Goal: Task Accomplishment & Management: Manage account settings

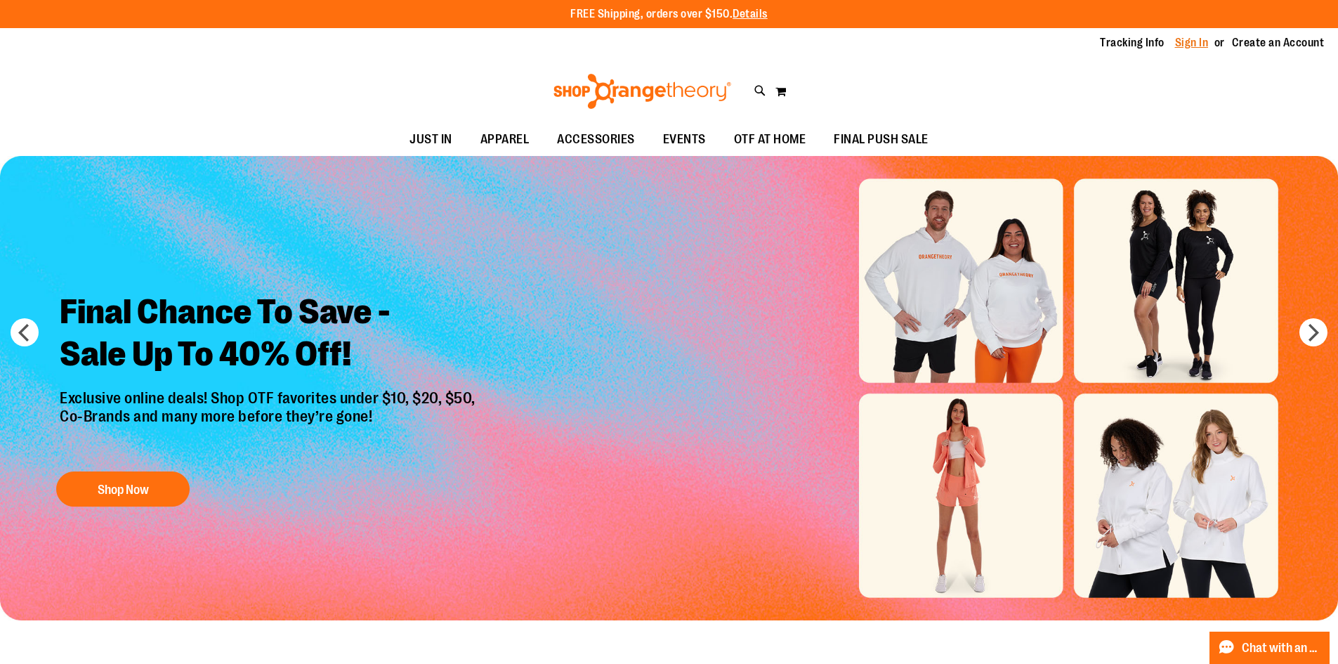
click at [1181, 46] on link "Sign In" at bounding box center [1192, 42] width 34 height 15
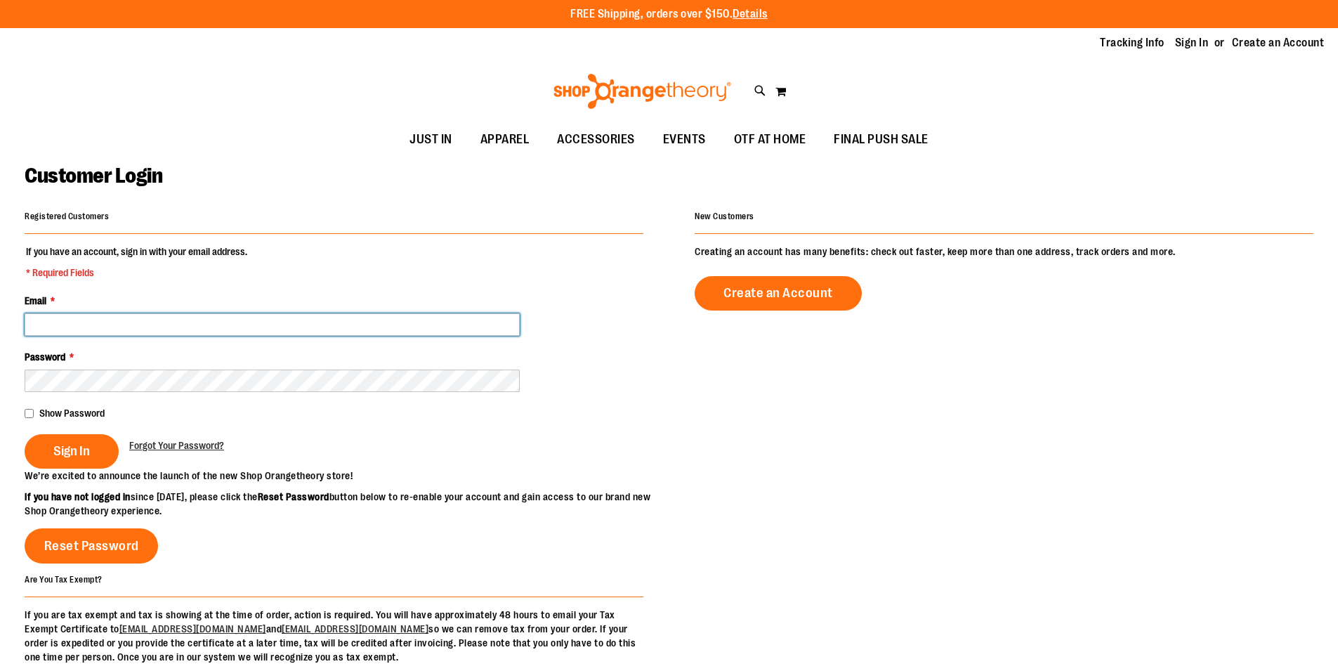
click at [256, 328] on input "Email *" at bounding box center [272, 324] width 495 height 22
click at [258, 326] on input "Email *" at bounding box center [272, 324] width 495 height 22
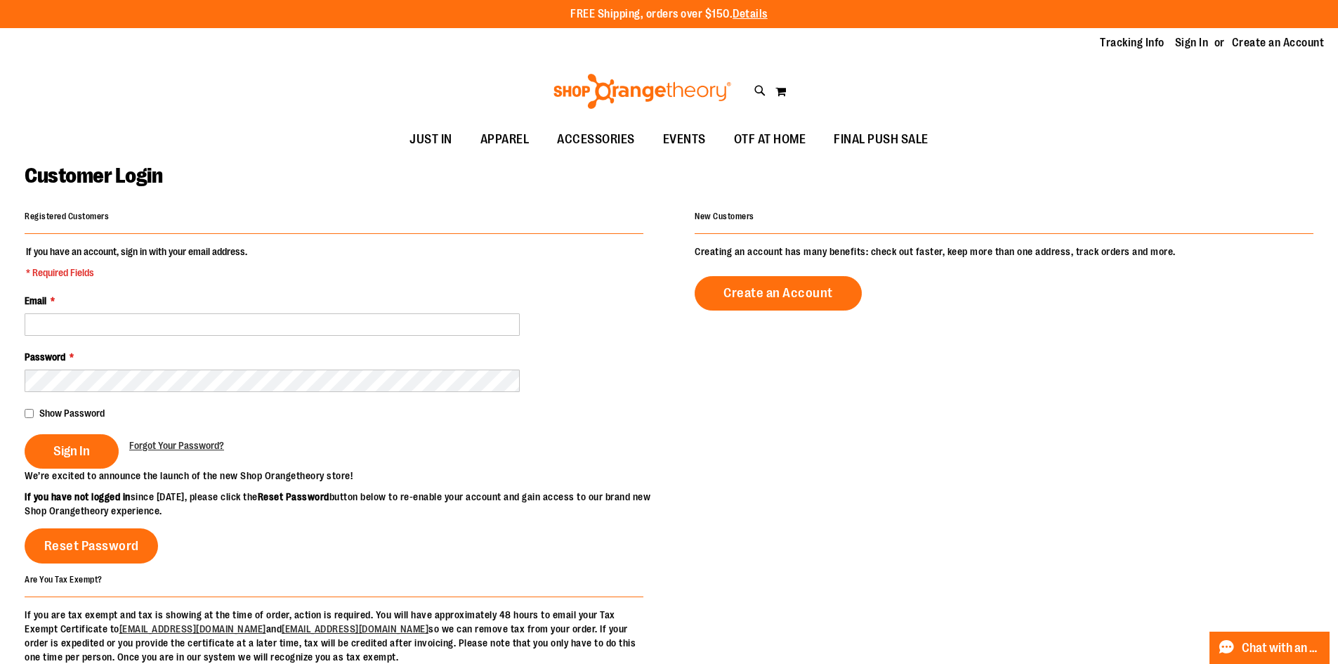
click at [237, 395] on fieldset "If you have an account, sign in with your email address. * Required Fields Emai…" at bounding box center [334, 356] width 619 height 224
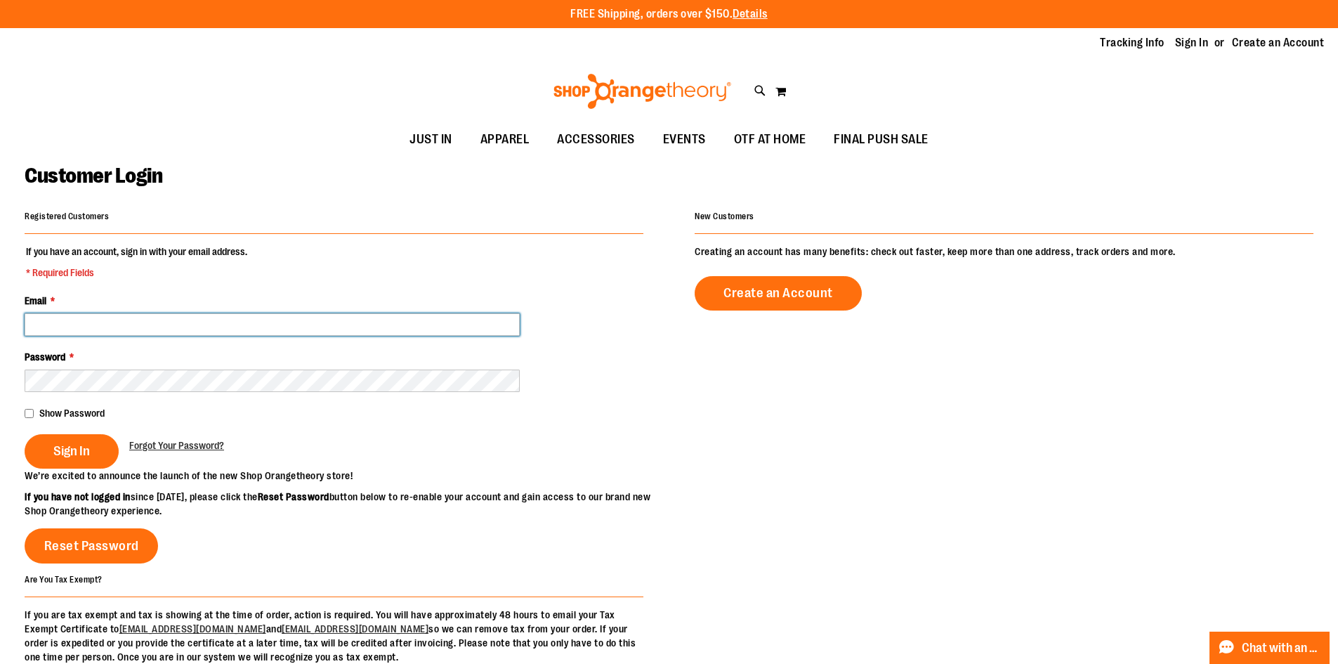
click at [263, 327] on input "Email *" at bounding box center [272, 324] width 495 height 22
type input "**********"
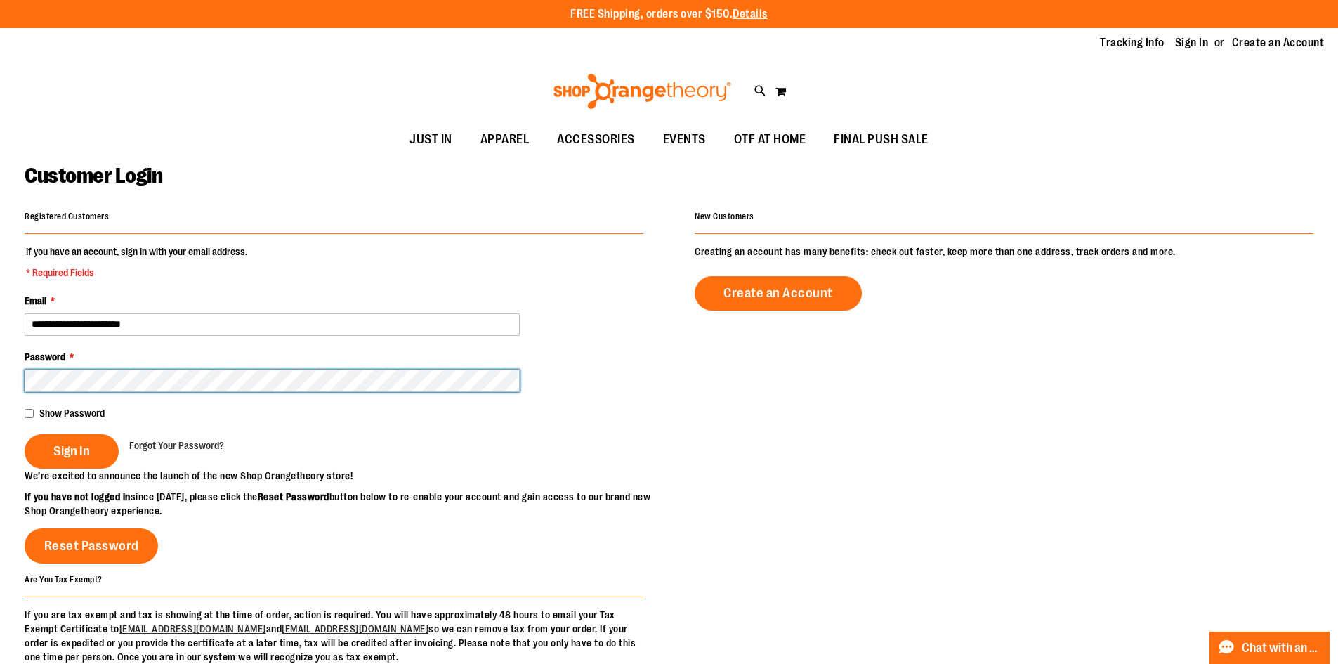
click at [25, 434] on button "Sign In" at bounding box center [72, 451] width 94 height 34
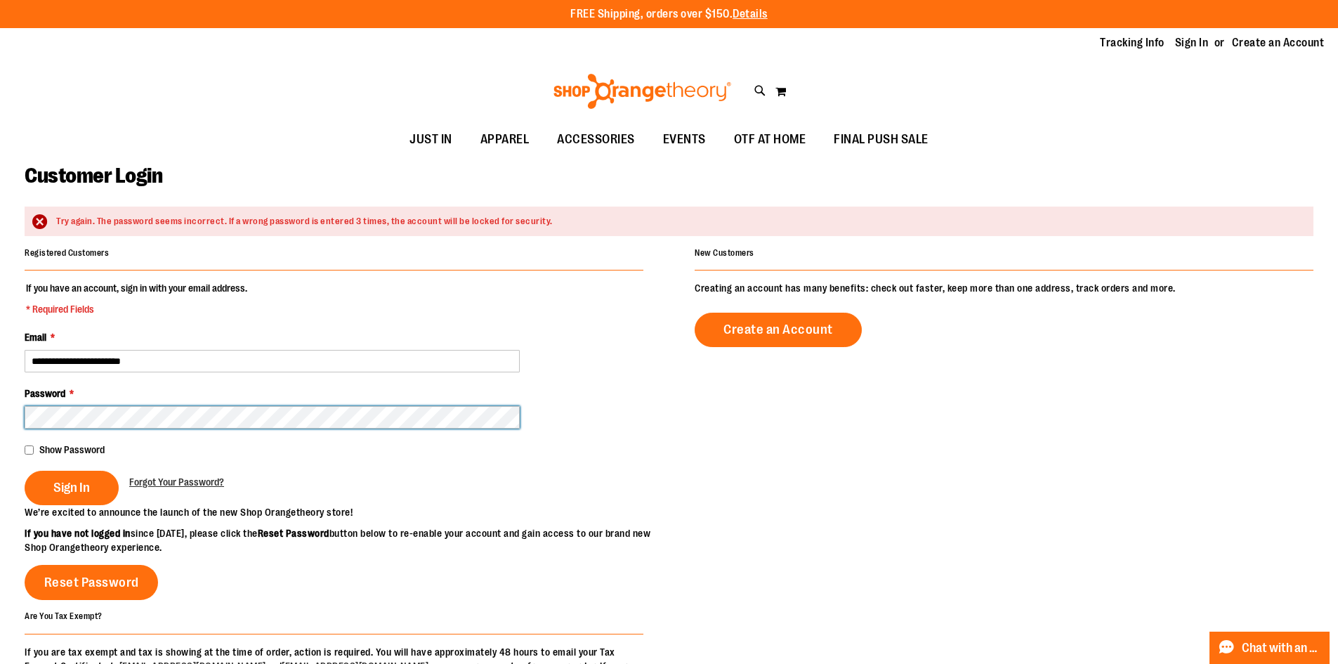
click at [25, 471] on button "Sign In" at bounding box center [72, 488] width 94 height 34
